Goal: Navigation & Orientation: Find specific page/section

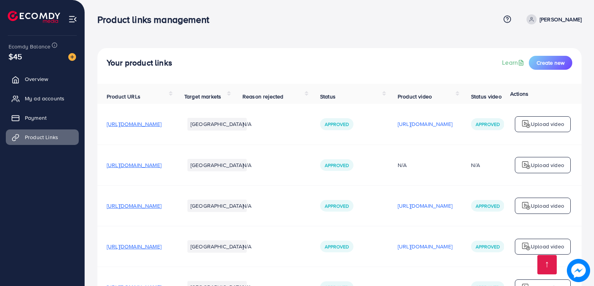
scroll to position [306, 0]
click at [50, 97] on span "My ad accounts" at bounding box center [47, 99] width 40 height 8
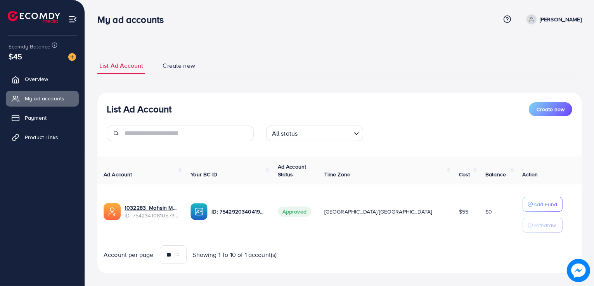
click at [41, 129] on ul "Overview My ad accounts Payment Product Links" at bounding box center [42, 110] width 85 height 85
click at [57, 141] on link "Product Links" at bounding box center [42, 138] width 73 height 16
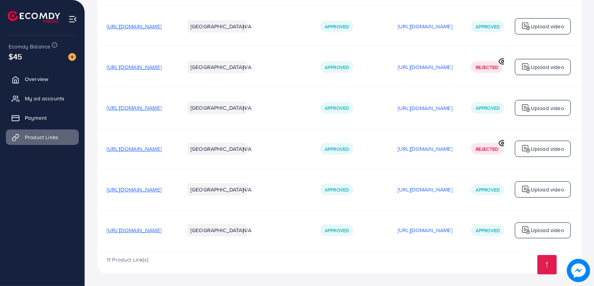
scroll to position [306, 0]
click at [149, 230] on span "https://luxxware.com/products/acrylic-hexagon-mirror-wall-decor" at bounding box center [134, 231] width 55 height 8
click at [49, 99] on span "My ad accounts" at bounding box center [47, 99] width 40 height 8
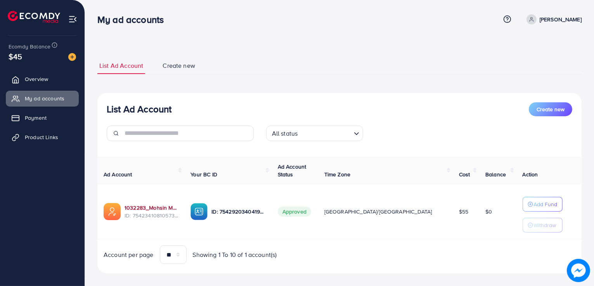
click at [150, 206] on link "1032283_Mohsin MONI ad account_01" at bounding box center [152, 208] width 54 height 8
click at [48, 83] on span "Overview" at bounding box center [38, 79] width 23 height 8
